Goal: Task Accomplishment & Management: Manage account settings

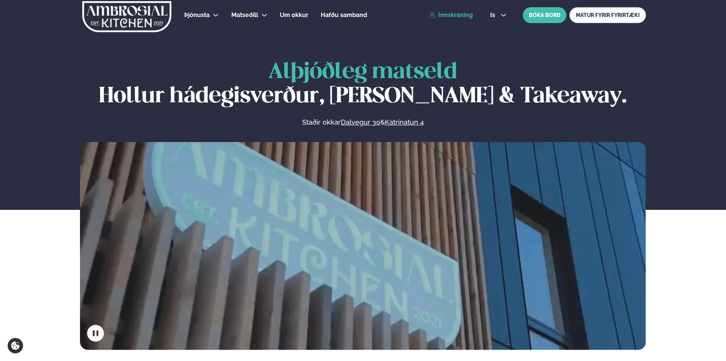
click at [462, 15] on link "Innskráning" at bounding box center [451, 15] width 44 height 7
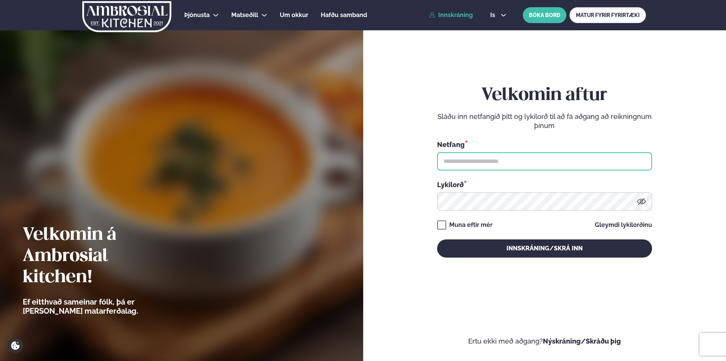
type input "**********"
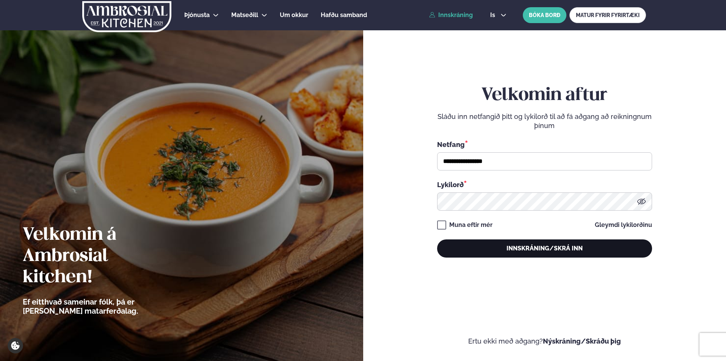
click at [490, 251] on button "Innskráning/Skrá inn" at bounding box center [544, 248] width 215 height 18
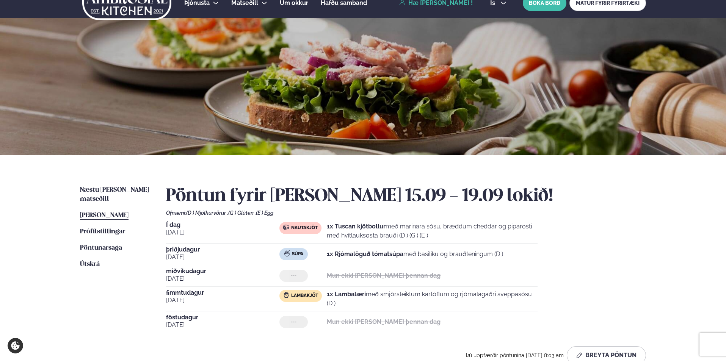
scroll to position [14, 0]
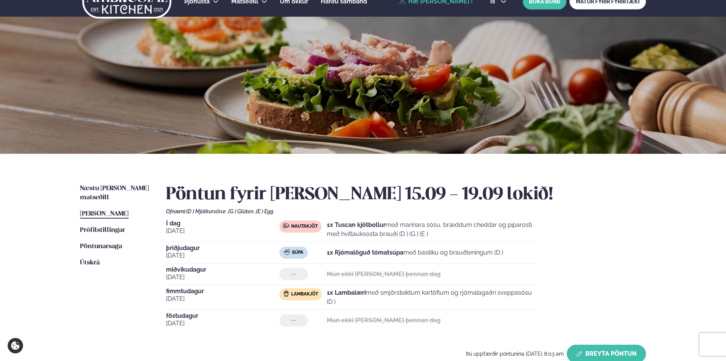
click at [626, 349] on button "Breyta Pöntun" at bounding box center [605, 354] width 79 height 18
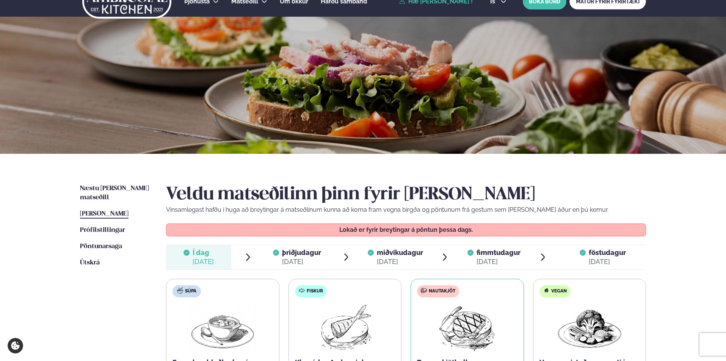
click at [311, 253] on span "þriðjudagur" at bounding box center [301, 253] width 39 height 8
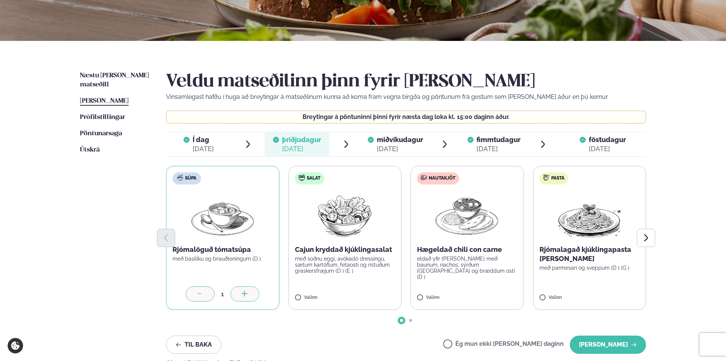
scroll to position [166, 0]
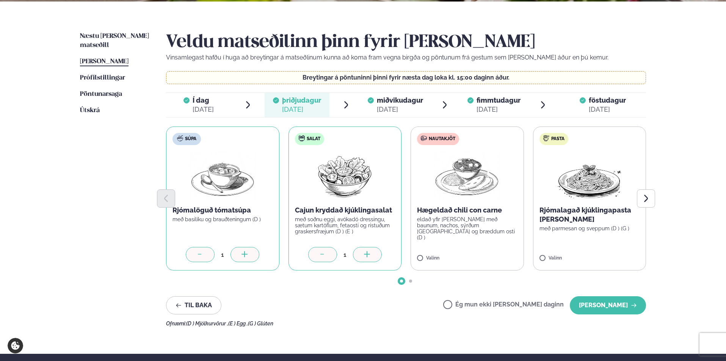
click at [210, 255] on div at bounding box center [200, 254] width 29 height 15
click at [620, 306] on button "[PERSON_NAME]" at bounding box center [607, 305] width 76 height 18
